Goal: Task Accomplishment & Management: Complete application form

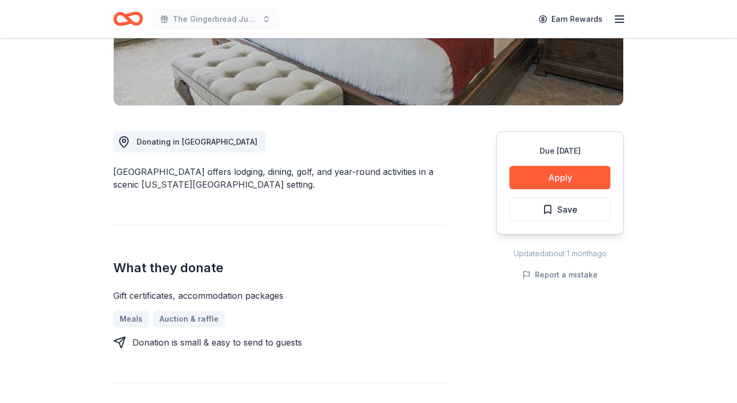
scroll to position [432, 0]
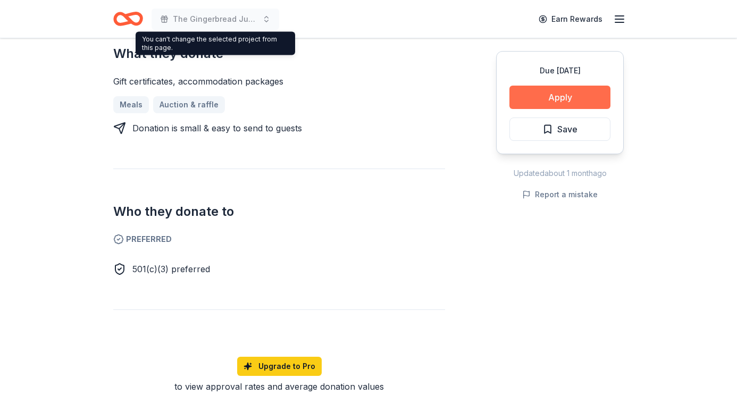
click at [525, 97] on button "Apply" at bounding box center [560, 97] width 101 height 23
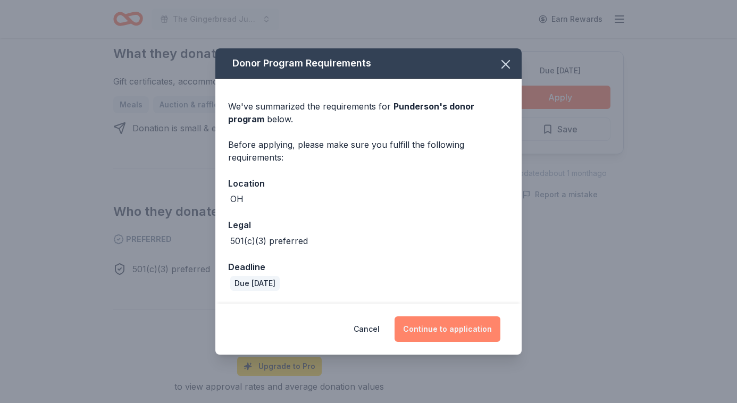
click at [462, 332] on button "Continue to application" at bounding box center [448, 329] width 106 height 26
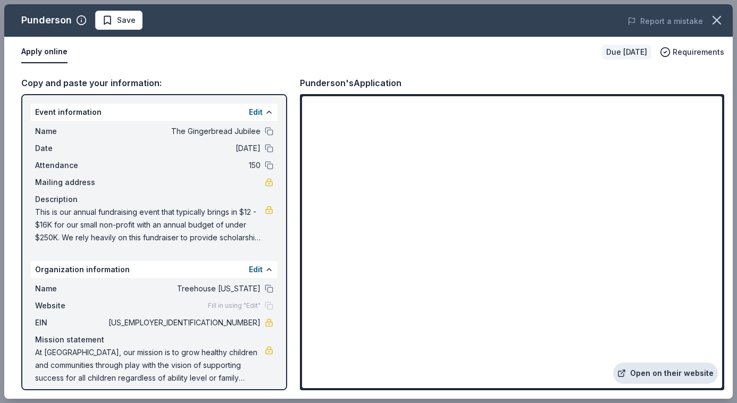
click at [643, 374] on link "Open on their website" at bounding box center [665, 373] width 105 height 21
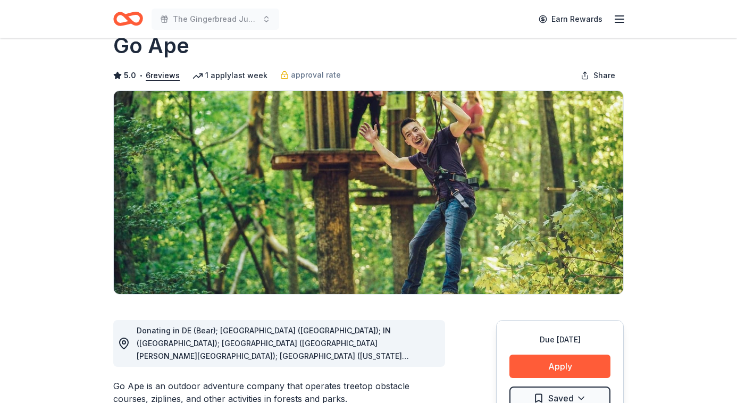
scroll to position [79, 0]
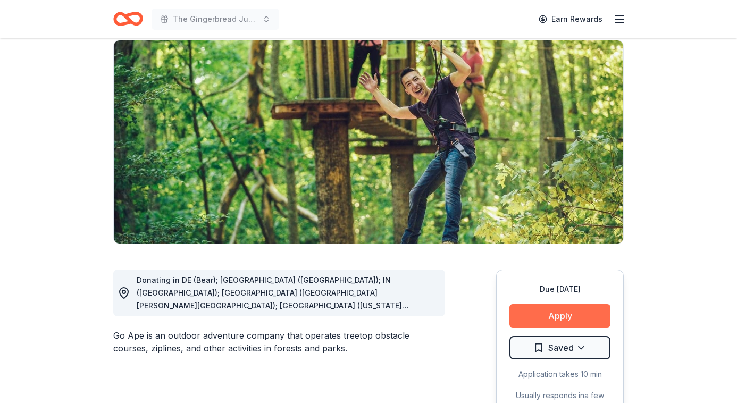
click at [582, 310] on button "Apply" at bounding box center [560, 315] width 101 height 23
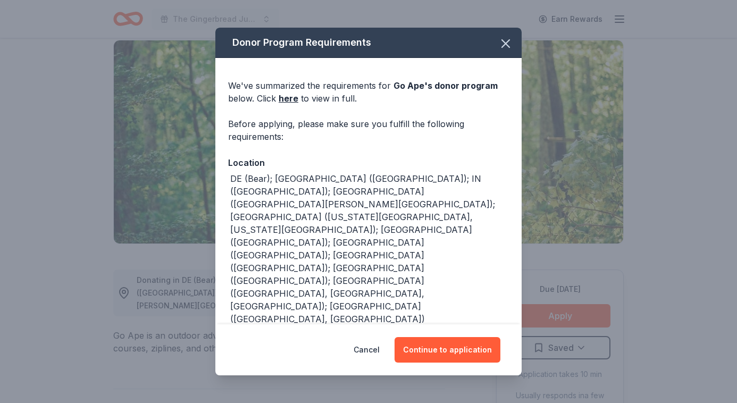
scroll to position [0, 0]
click at [288, 96] on link "here" at bounding box center [289, 98] width 20 height 13
click at [486, 60] on div "We've summarized the requirements for Go Ape 's donor program below. Click here…" at bounding box center [368, 302] width 306 height 489
click at [500, 45] on icon "button" at bounding box center [505, 43] width 15 height 15
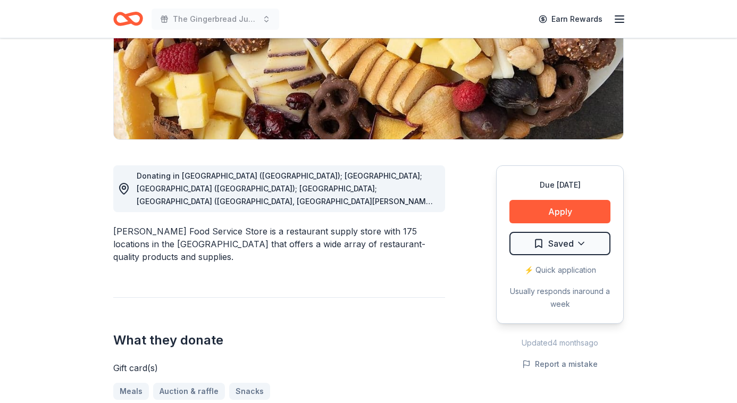
scroll to position [248, 0]
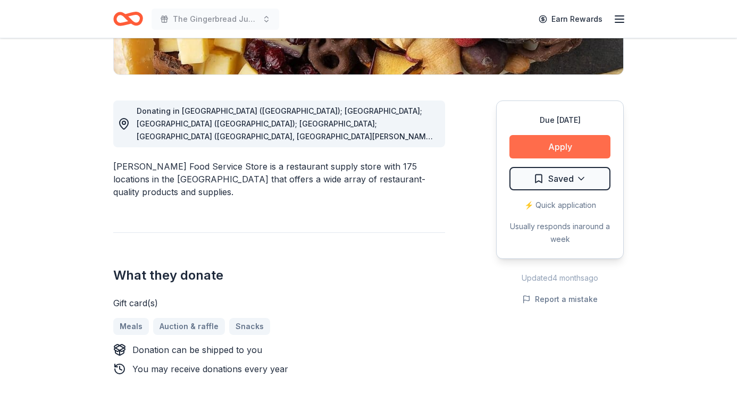
click at [548, 147] on button "Apply" at bounding box center [560, 146] width 101 height 23
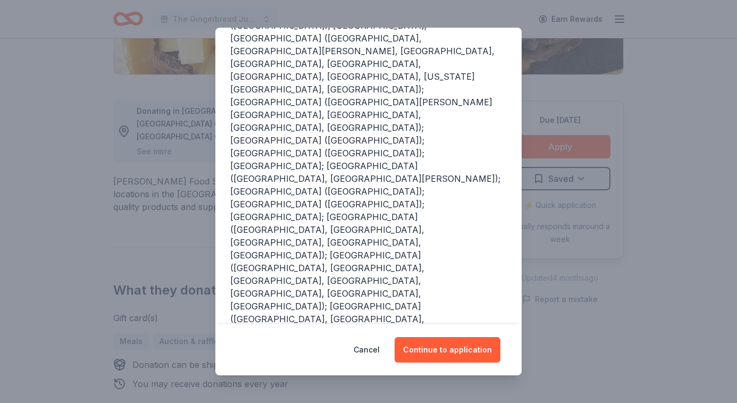
scroll to position [180, 0]
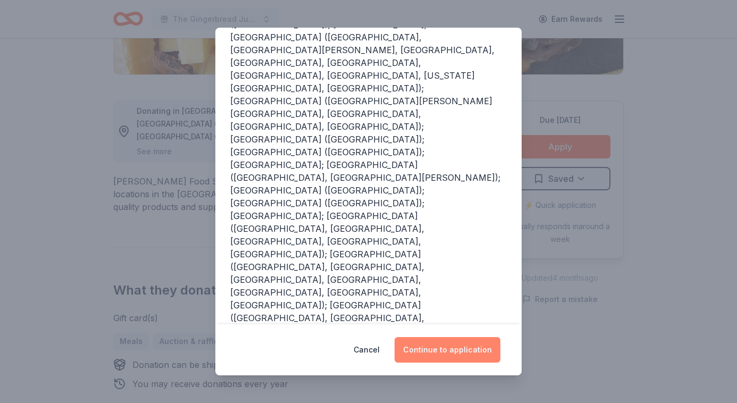
click at [469, 352] on button "Continue to application" at bounding box center [448, 350] width 106 height 26
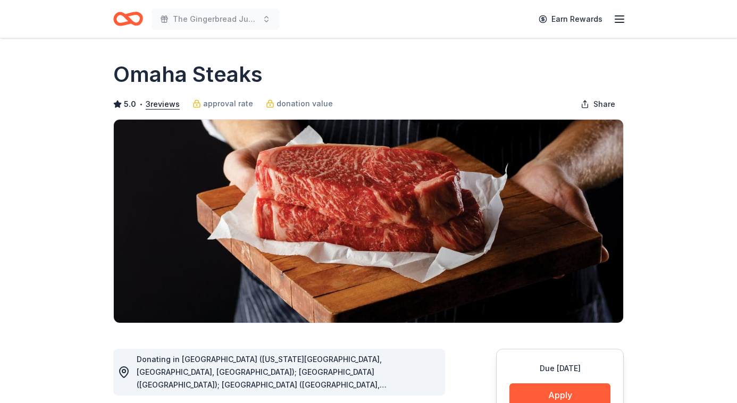
scroll to position [103, 0]
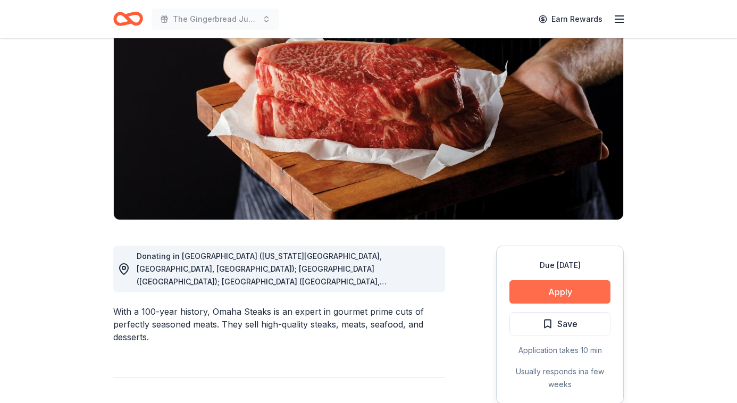
click at [561, 297] on button "Apply" at bounding box center [560, 291] width 101 height 23
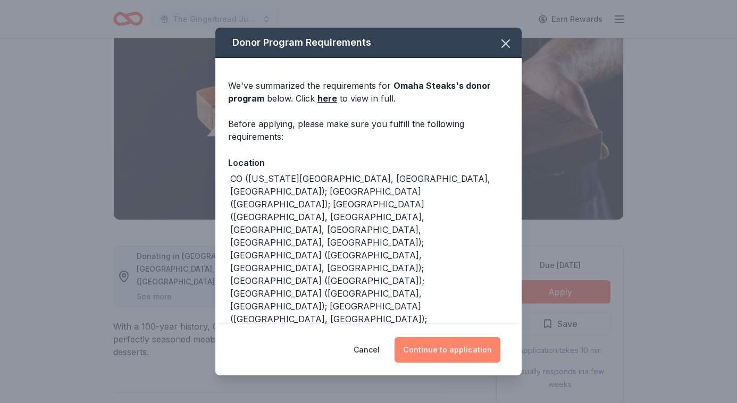
click at [462, 351] on button "Continue to application" at bounding box center [448, 350] width 106 height 26
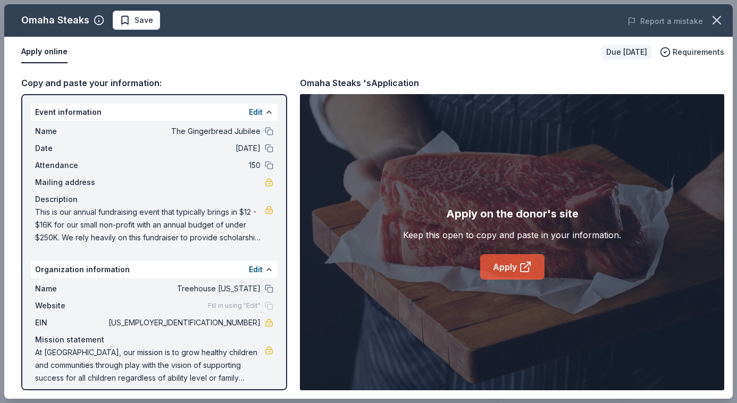
click at [520, 261] on icon at bounding box center [525, 267] width 13 height 13
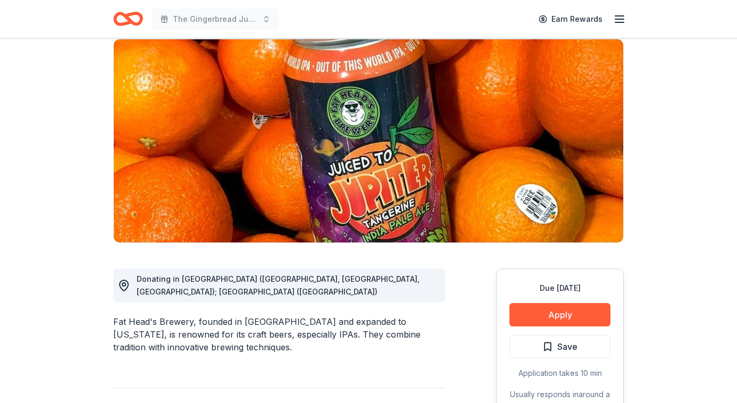
scroll to position [94, 0]
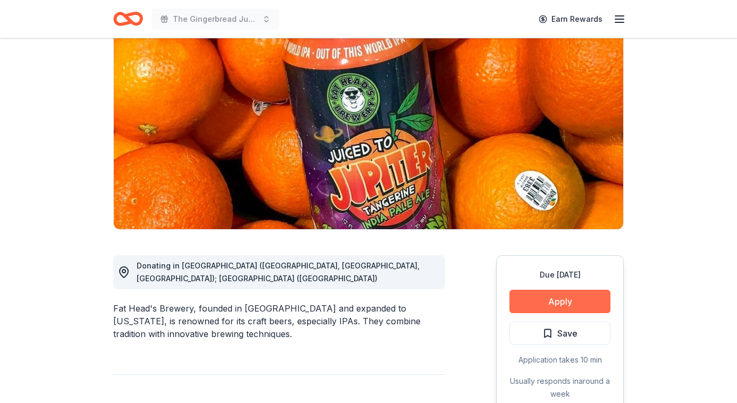
click at [552, 306] on button "Apply" at bounding box center [560, 301] width 101 height 23
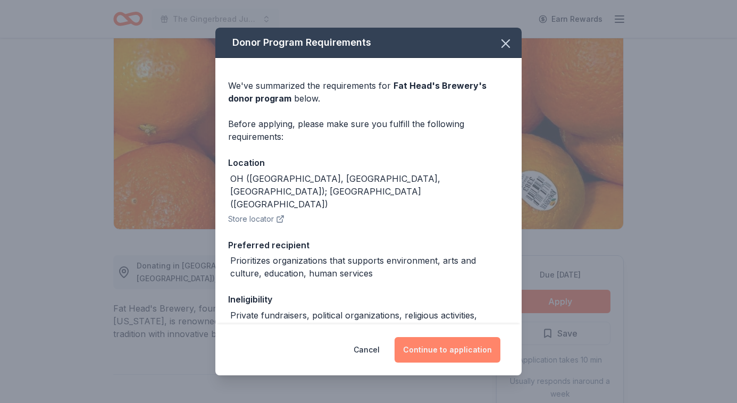
click at [426, 353] on button "Continue to application" at bounding box center [448, 350] width 106 height 26
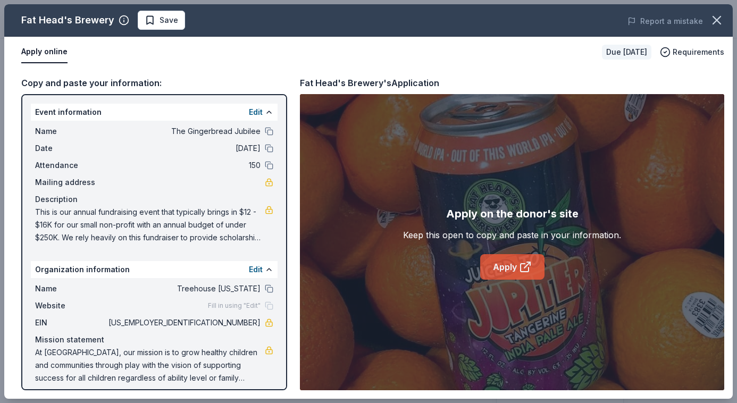
click at [519, 272] on icon at bounding box center [525, 267] width 13 height 13
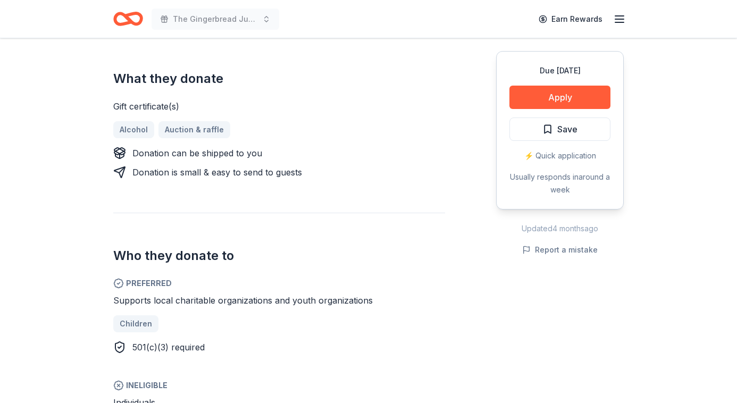
scroll to position [559, 0]
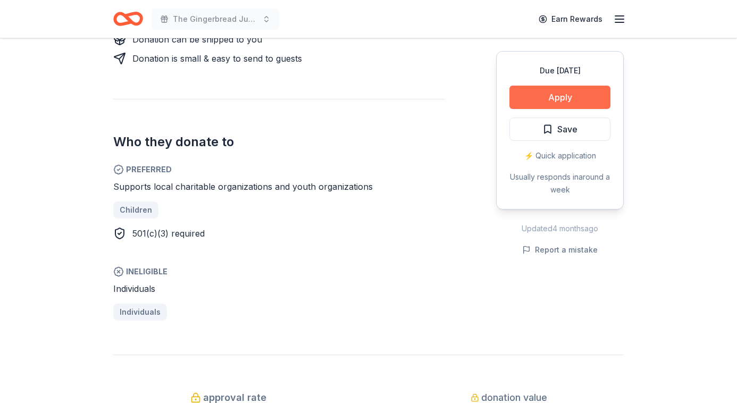
click at [592, 94] on button "Apply" at bounding box center [560, 97] width 101 height 23
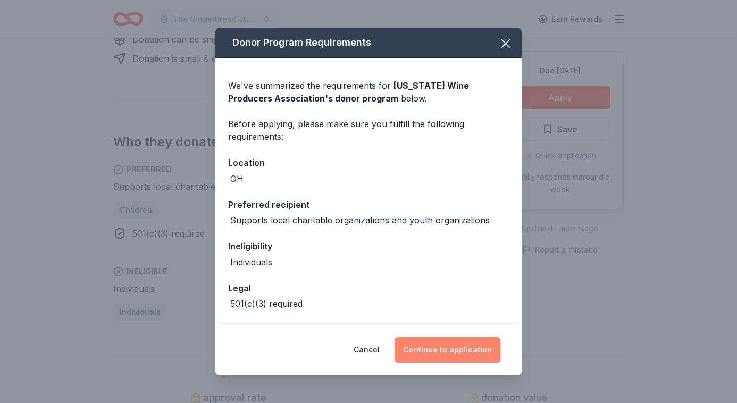
click at [453, 341] on button "Continue to application" at bounding box center [448, 350] width 106 height 26
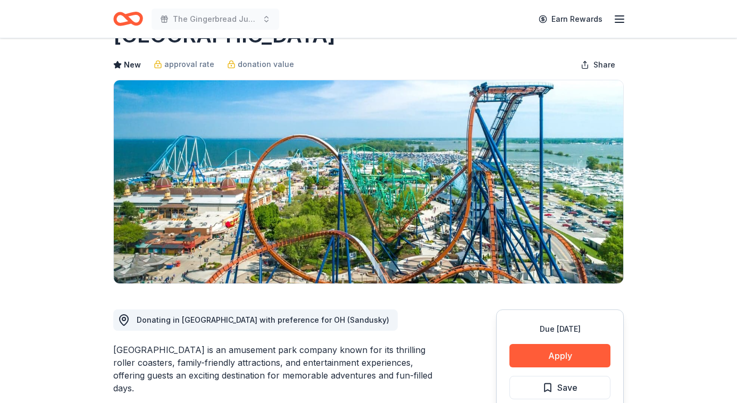
scroll to position [62, 0]
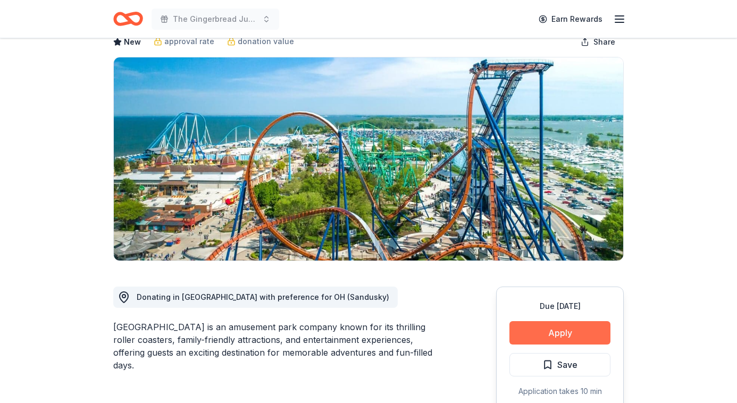
click at [557, 321] on button "Apply" at bounding box center [560, 332] width 101 height 23
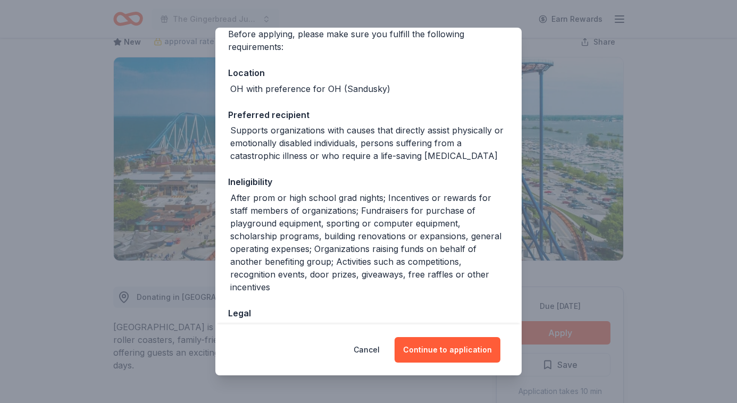
scroll to position [93, 0]
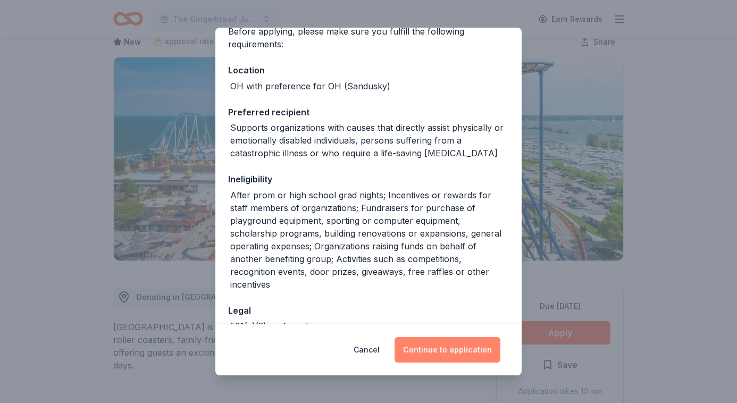
click at [452, 352] on button "Continue to application" at bounding box center [448, 350] width 106 height 26
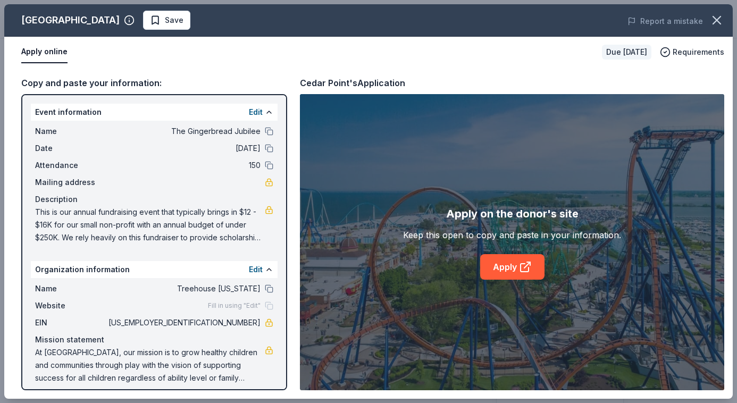
click at [510, 253] on div "Apply on the donor's site Keep this open to copy and paste in your information.…" at bounding box center [512, 242] width 218 height 74
click at [509, 264] on link "Apply" at bounding box center [512, 267] width 64 height 26
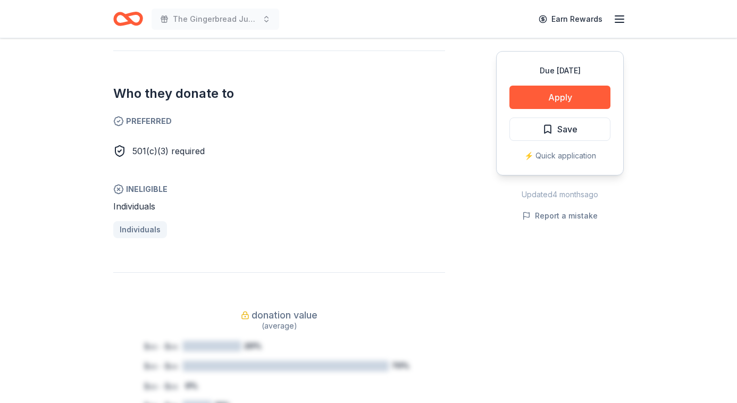
scroll to position [660, 0]
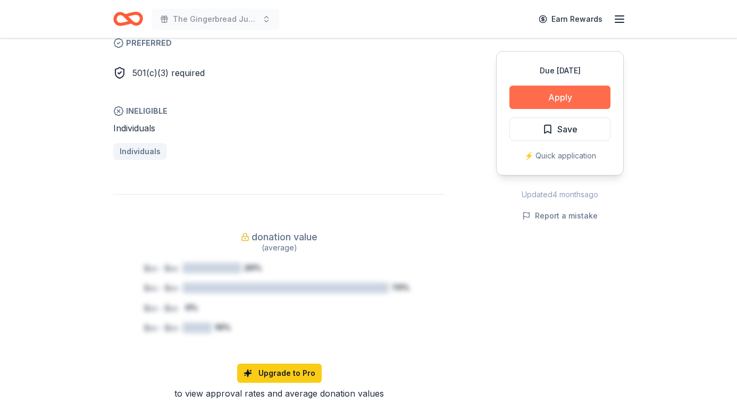
click at [571, 107] on button "Apply" at bounding box center [560, 97] width 101 height 23
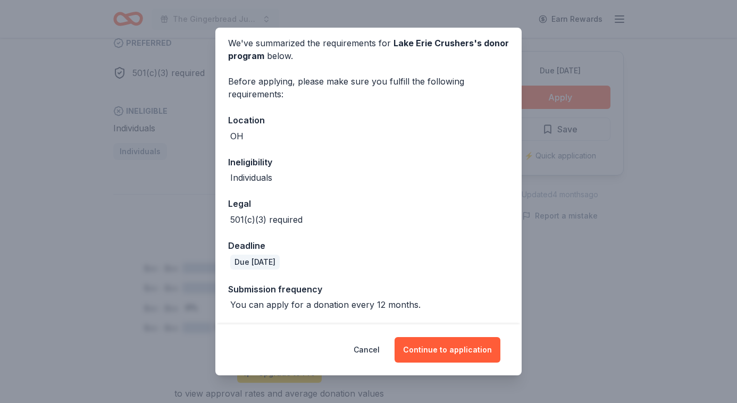
scroll to position [41, 0]
click at [495, 343] on button "Continue to application" at bounding box center [448, 350] width 106 height 26
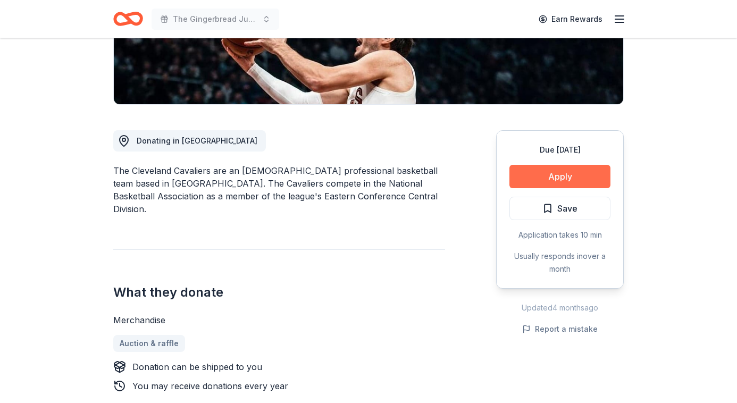
scroll to position [229, 0]
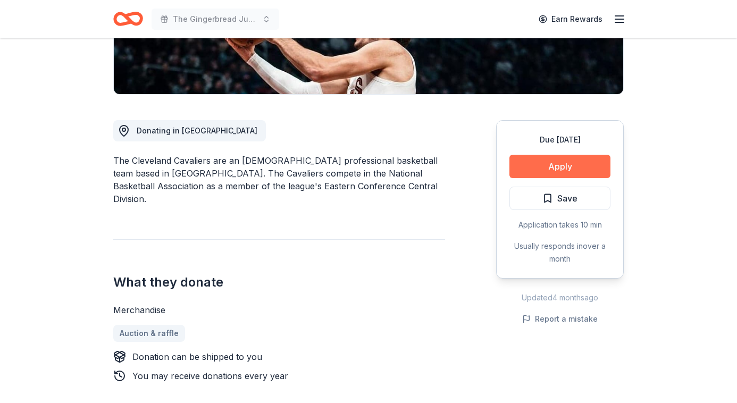
click at [563, 161] on button "Apply" at bounding box center [560, 166] width 101 height 23
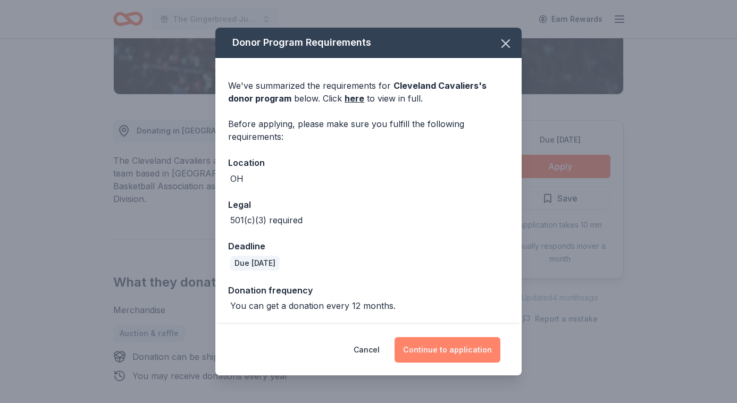
click at [471, 352] on button "Continue to application" at bounding box center [448, 350] width 106 height 26
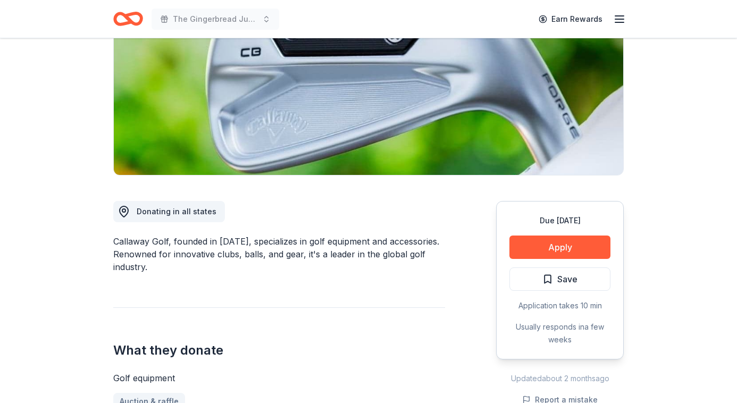
scroll to position [166, 0]
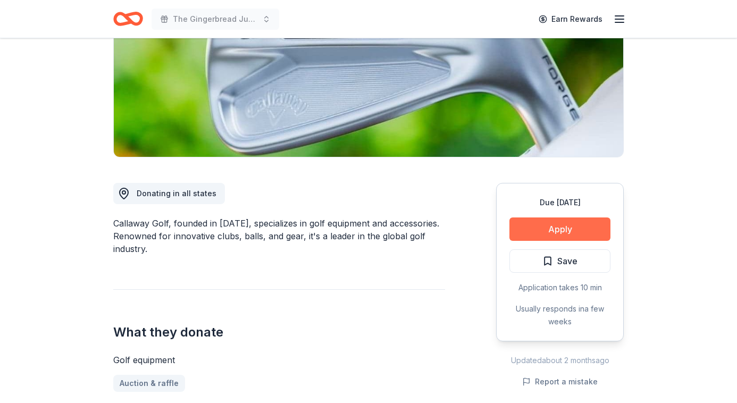
click at [537, 230] on button "Apply" at bounding box center [560, 229] width 101 height 23
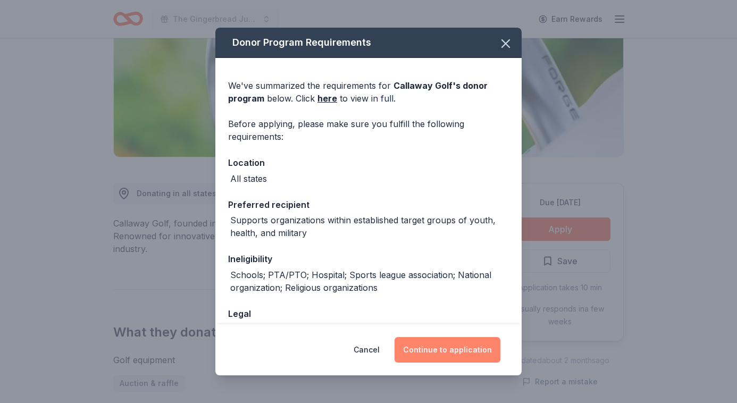
click at [473, 344] on button "Continue to application" at bounding box center [448, 350] width 106 height 26
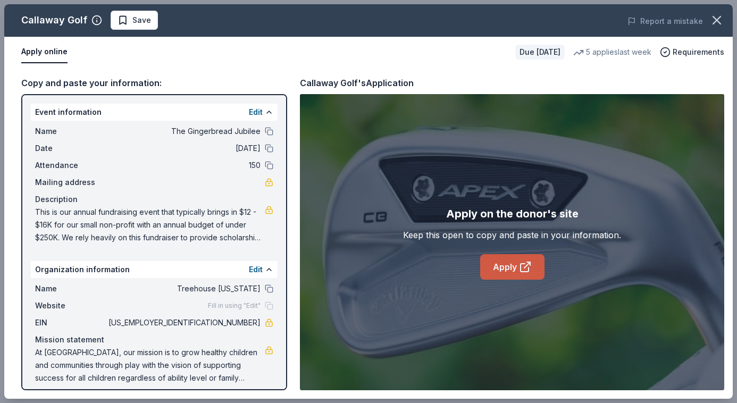
click at [512, 269] on link "Apply" at bounding box center [512, 267] width 64 height 26
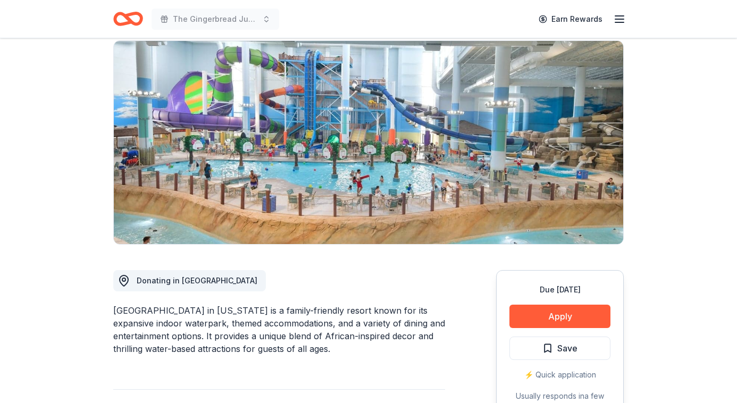
scroll to position [97, 0]
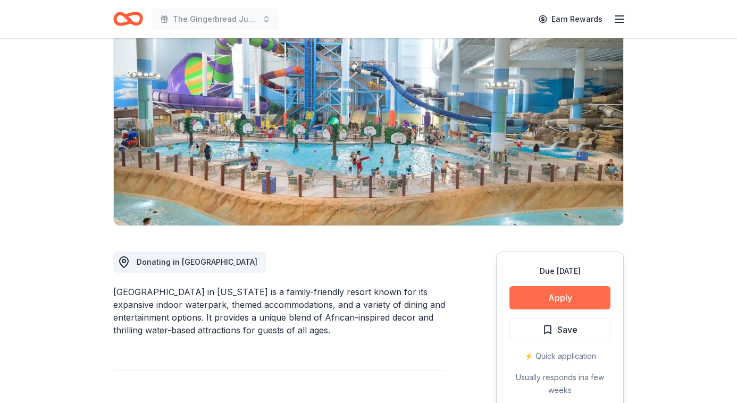
click at [546, 302] on button "Apply" at bounding box center [560, 297] width 101 height 23
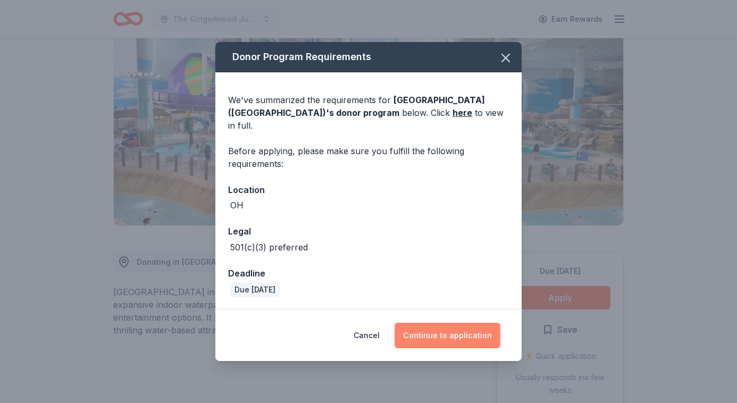
click at [469, 336] on button "Continue to application" at bounding box center [448, 336] width 106 height 26
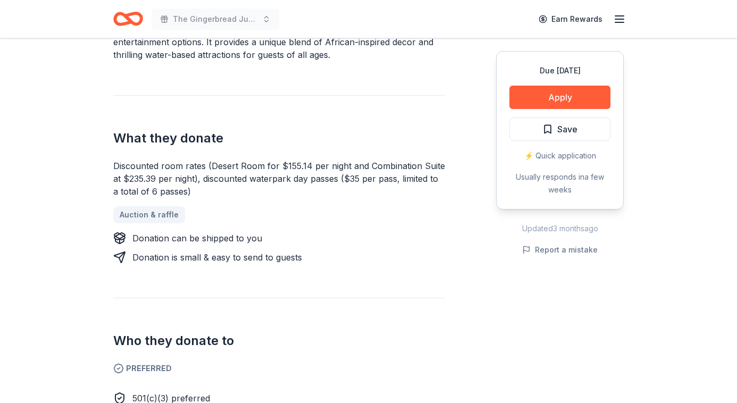
scroll to position [380, 0]
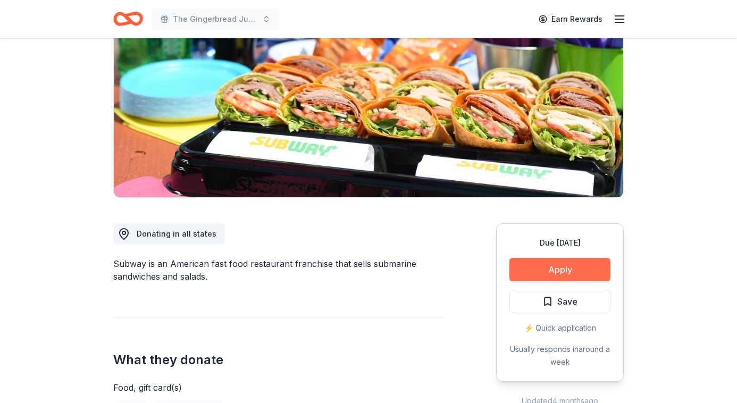
scroll to position [236, 0]
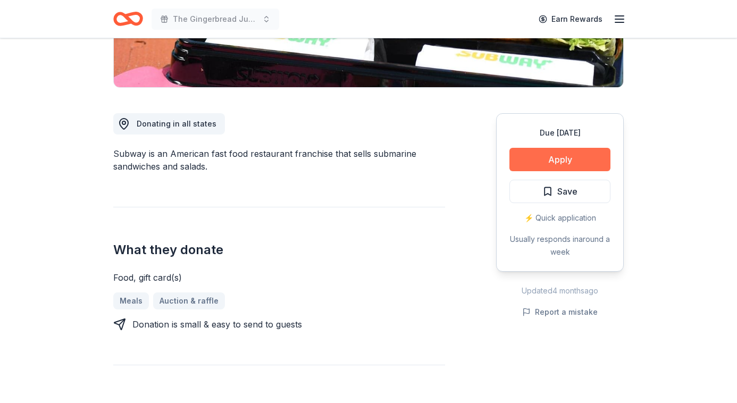
click at [555, 165] on button "Apply" at bounding box center [560, 159] width 101 height 23
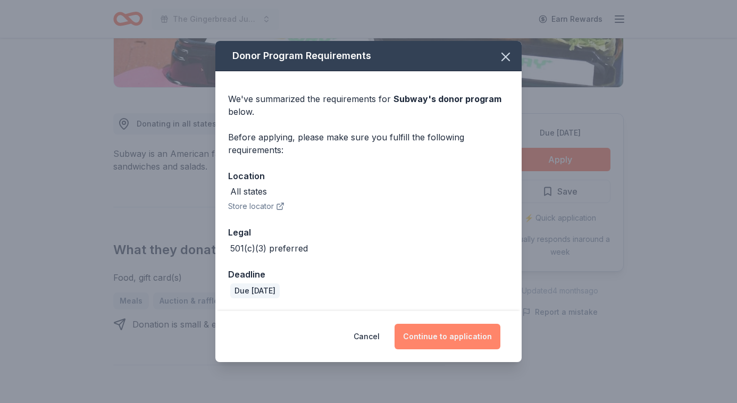
click at [470, 325] on button "Continue to application" at bounding box center [448, 337] width 106 height 26
